Goal: Book appointment/travel/reservation

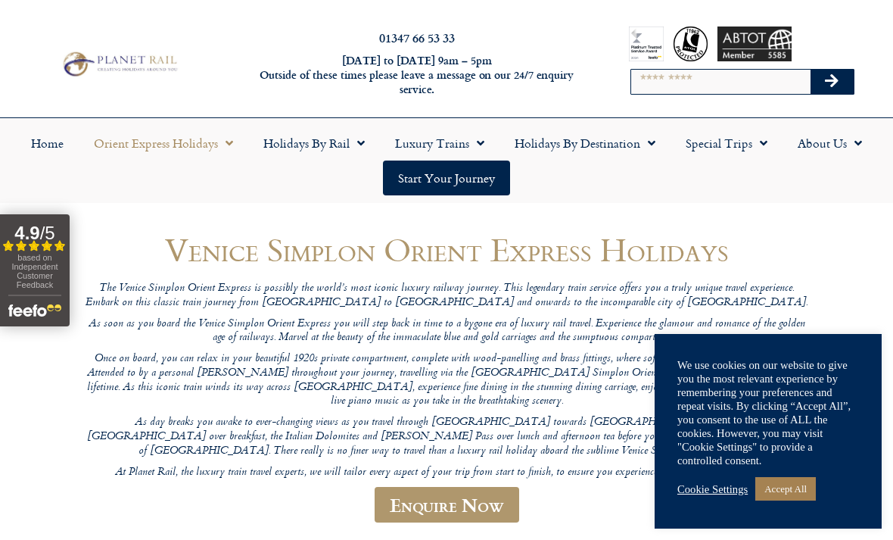
click at [48, 144] on link "Home" at bounding box center [47, 143] width 63 height 35
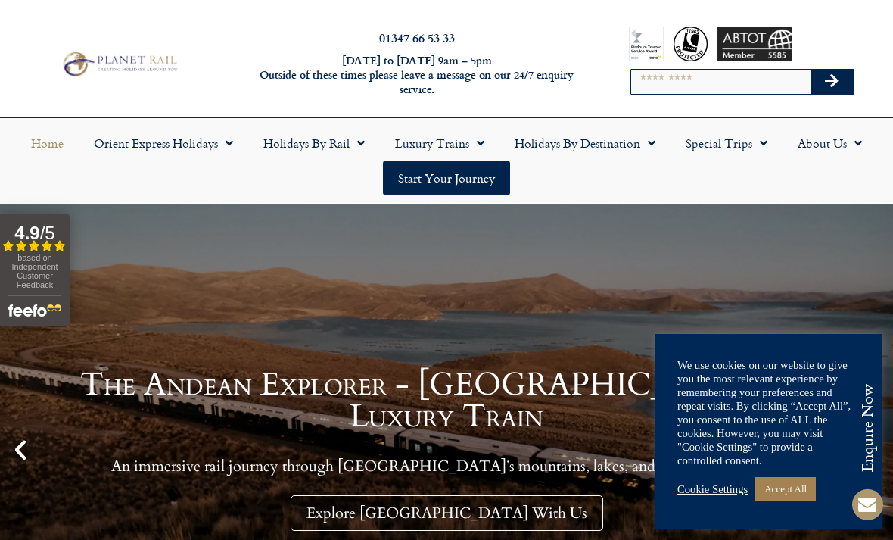
click at [734, 143] on link "Special Trips" at bounding box center [727, 143] width 112 height 35
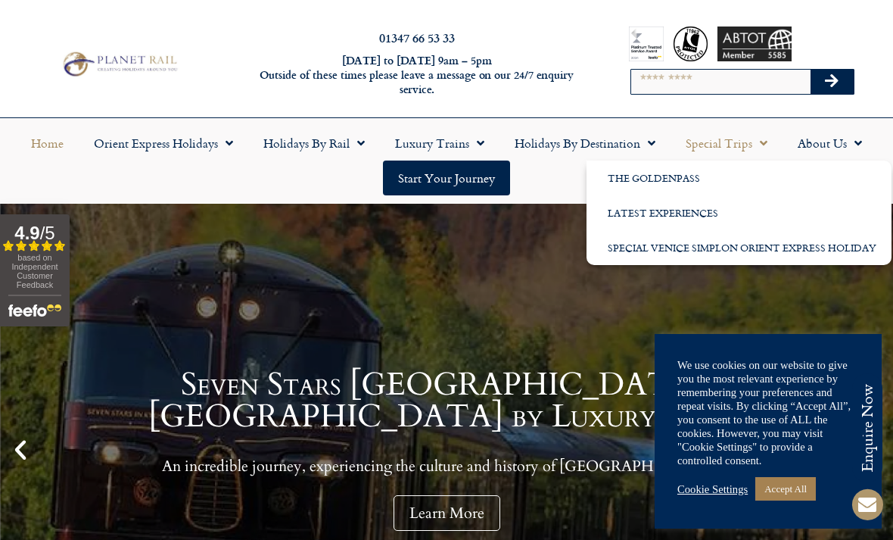
click at [708, 217] on link "Latest Experiences" at bounding box center [739, 212] width 305 height 35
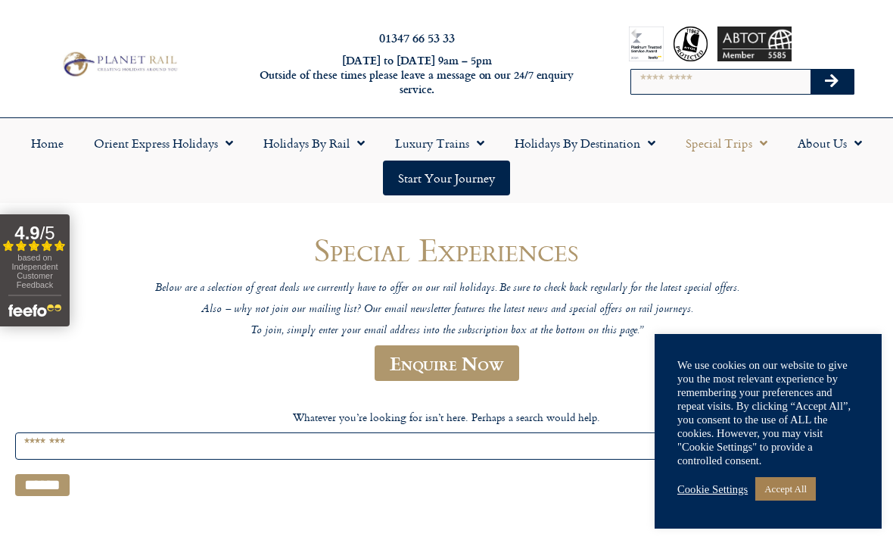
click at [54, 138] on link "Home" at bounding box center [47, 143] width 63 height 35
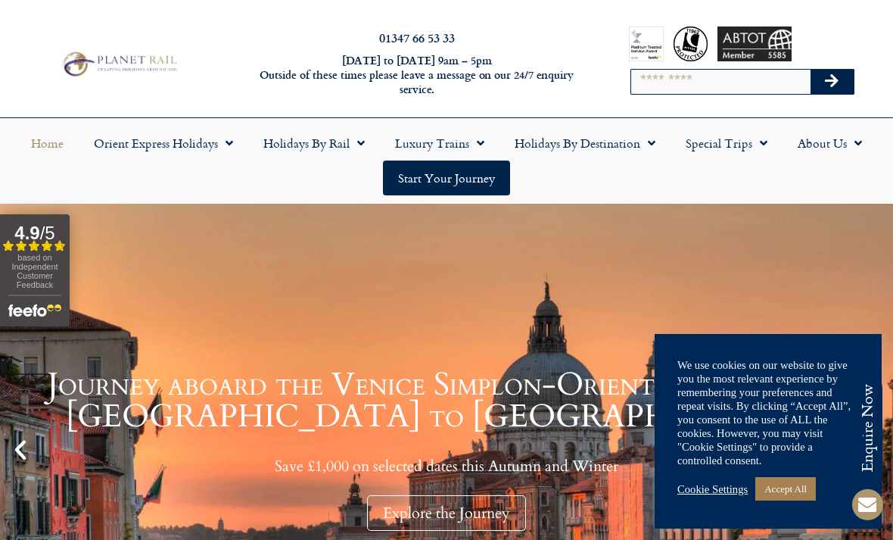
click at [216, 151] on link "Orient Express Holidays" at bounding box center [164, 143] width 170 height 35
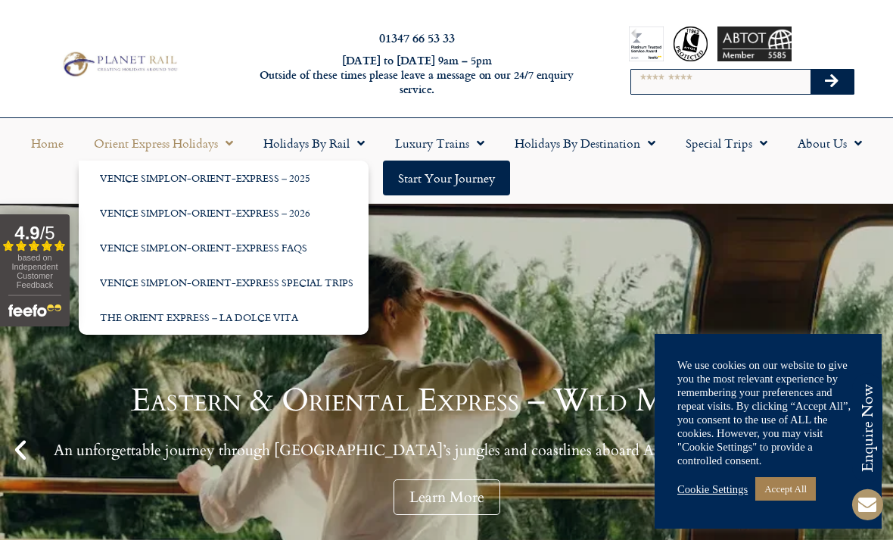
click at [287, 323] on link "The Orient Express – La Dolce Vita" at bounding box center [224, 317] width 290 height 35
